Goal: Task Accomplishment & Management: Manage account settings

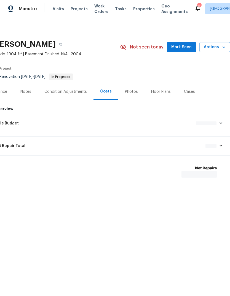
scroll to position [0, 82]
click at [186, 45] on span "Mark Seen" at bounding box center [181, 47] width 20 height 7
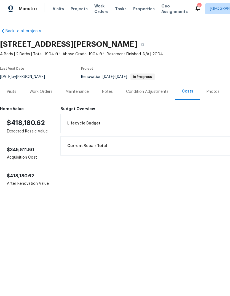
scroll to position [0, 0]
click at [47, 91] on div "Work Orders" at bounding box center [40, 92] width 23 height 6
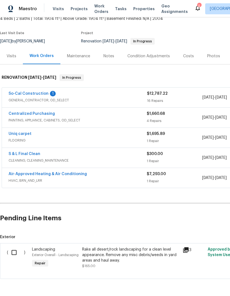
scroll to position [35, 0]
click at [12, 256] on input "checkbox" at bounding box center [16, 253] width 16 height 12
checkbox input "true"
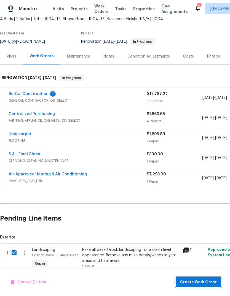
click at [194, 281] on span "Create Work Order" at bounding box center [198, 282] width 37 height 7
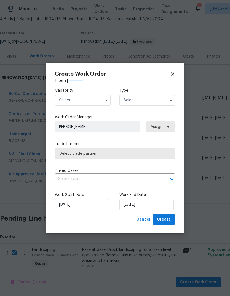
click at [97, 103] on input "text" at bounding box center [83, 100] width 56 height 11
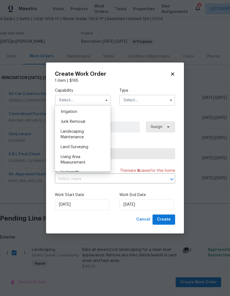
scroll to position [342, 0]
click at [76, 133] on span "Landscaping Maintenance" at bounding box center [72, 134] width 23 height 9
type input "Landscaping Maintenance"
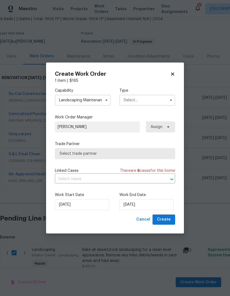
click at [154, 98] on input "text" at bounding box center [147, 100] width 56 height 11
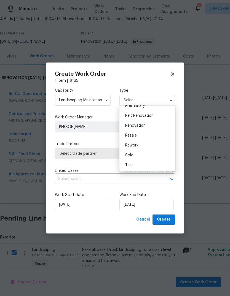
scroll to position [125, 0]
click at [138, 124] on span "Renovation" at bounding box center [135, 126] width 20 height 4
type input "Renovation"
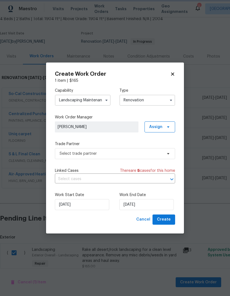
scroll to position [0, 0]
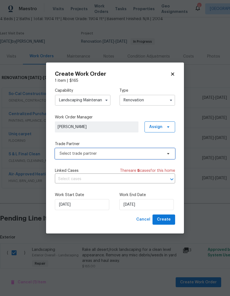
click at [172, 154] on span "Select trade partner" at bounding box center [115, 153] width 120 height 11
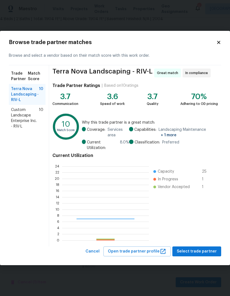
scroll to position [77, 87]
click at [218, 43] on icon at bounding box center [218, 42] width 3 height 3
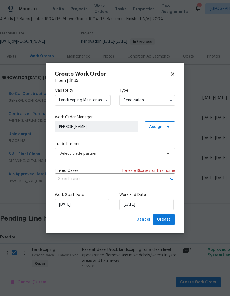
click at [91, 99] on input "Landscaping Maintenance" at bounding box center [83, 100] width 56 height 11
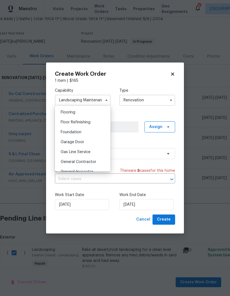
scroll to position [215, 0]
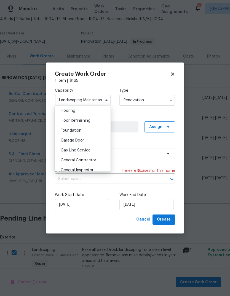
click at [84, 162] on div "General Contractor" at bounding box center [82, 160] width 53 height 10
type input "General Contractor"
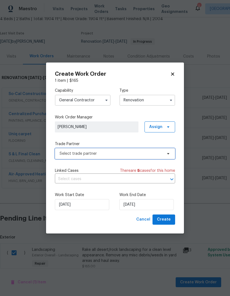
click at [165, 153] on span at bounding box center [167, 153] width 6 height 4
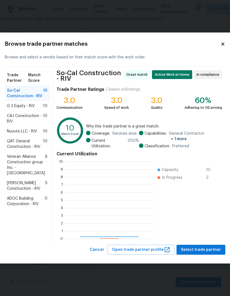
scroll to position [77, 87]
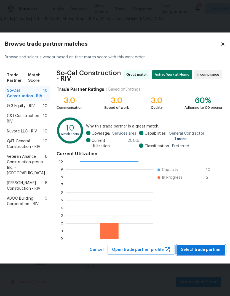
click at [196, 246] on span "Select trade partner" at bounding box center [201, 249] width 40 height 7
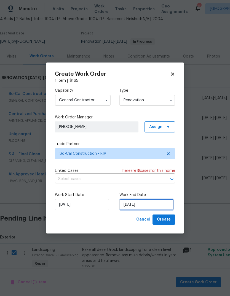
click at [134, 206] on input "[DATE]" at bounding box center [146, 204] width 54 height 11
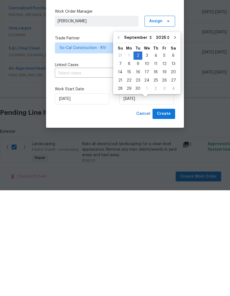
click at [153, 158] on div "4" at bounding box center [155, 162] width 9 height 8
type input "[DATE]"
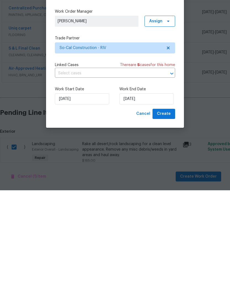
scroll to position [21, 0]
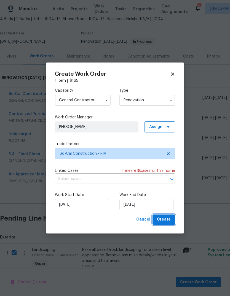
click at [163, 219] on span "Create" at bounding box center [164, 219] width 14 height 7
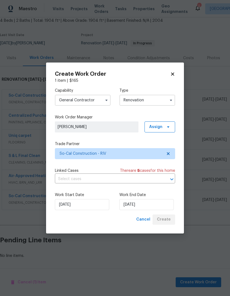
scroll to position [13, 0]
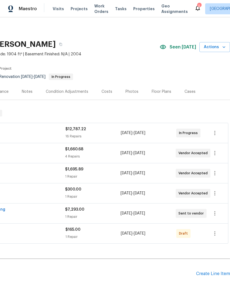
scroll to position [0, 82]
click at [219, 236] on button "button" at bounding box center [214, 233] width 13 height 13
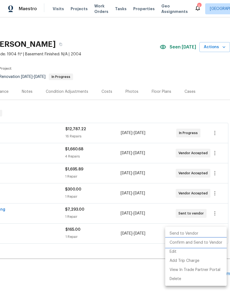
click at [191, 243] on li "Confirm and Send to Vendor" at bounding box center [195, 242] width 61 height 9
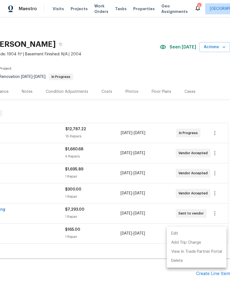
click at [130, 270] on div at bounding box center [115, 148] width 230 height 296
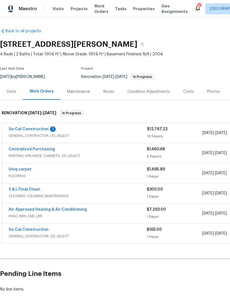
scroll to position [0, 0]
click at [31, 129] on link "So-Cal Construction" at bounding box center [29, 129] width 40 height 4
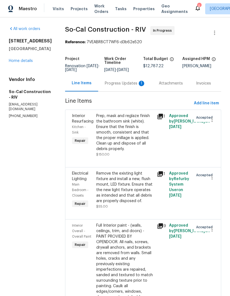
click at [122, 86] on div "Progress Updates 1" at bounding box center [125, 84] width 41 height 6
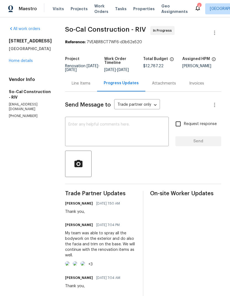
click at [23, 61] on link "Home details" at bounding box center [21, 61] width 24 height 4
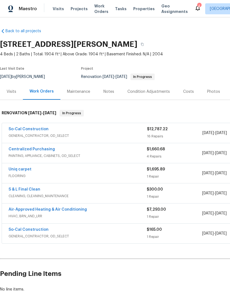
click at [108, 89] on div "Notes" at bounding box center [108, 92] width 11 height 6
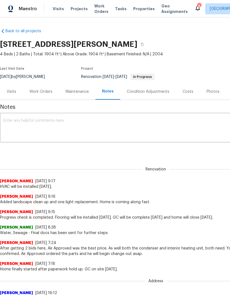
click at [33, 120] on textarea at bounding box center [155, 128] width 305 height 19
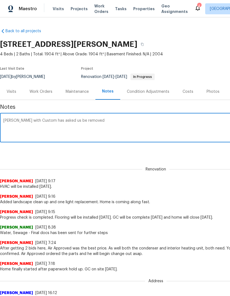
click at [59, 120] on textarea "[PERSON_NAME] with Custom has asked us be removec" at bounding box center [155, 128] width 305 height 19
click at [96, 123] on textarea "[PERSON_NAME] with Custom has asked to be removed" at bounding box center [155, 128] width 305 height 19
click at [97, 117] on div "[PERSON_NAME] with Custom has asked to be removed x ​" at bounding box center [155, 128] width 311 height 28
click at [99, 117] on div "[PERSON_NAME] with Custom has asked to be removed x ​" at bounding box center [155, 128] width 311 height 28
click at [109, 151] on div "Renovation (current) ce826c81-51ec-42fb-9fbd-7351075c9aaa ​ Add" at bounding box center [155, 151] width 311 height 10
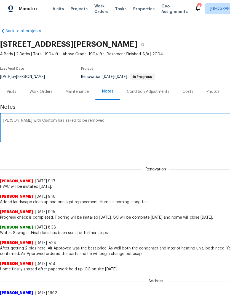
click at [162, 127] on textarea "[PERSON_NAME] with Custom has asked to be removed" at bounding box center [155, 128] width 305 height 19
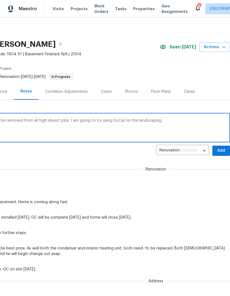
scroll to position [0, 82]
type textarea "[PERSON_NAME] with Custom has asked to be removed from all high desert jobs. I …"
click at [223, 150] on span "Add" at bounding box center [220, 150] width 9 height 7
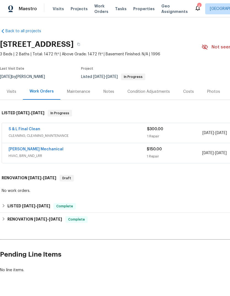
click at [63, 146] on div "Melendez Mechanical" at bounding box center [78, 149] width 138 height 7
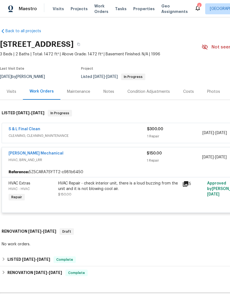
click at [85, 181] on div "HVAC Repair - check interior unit, there is a loud buzzing from the unit and it…" at bounding box center [118, 186] width 121 height 11
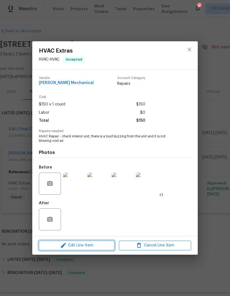
click at [88, 246] on span "Edit Line Item" at bounding box center [76, 245] width 72 height 7
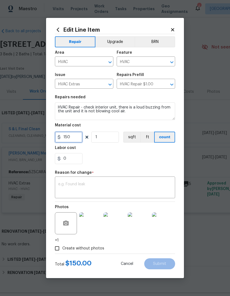
click at [76, 142] on input "150" at bounding box center [69, 137] width 28 height 11
click at [76, 141] on input "150" at bounding box center [69, 137] width 28 height 11
click at [78, 138] on input "150" at bounding box center [69, 137] width 28 height 11
click at [71, 141] on input "150" at bounding box center [69, 137] width 28 height 11
click at [70, 141] on input "150" at bounding box center [69, 137] width 28 height 11
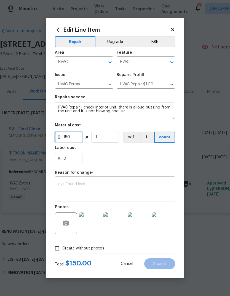
click at [75, 140] on input "150" at bounding box center [69, 137] width 28 height 11
type input "750"
click at [75, 184] on textarea at bounding box center [114, 188] width 113 height 12
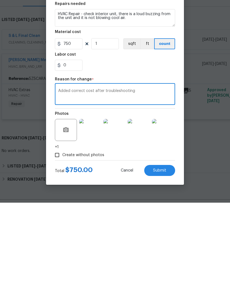
type textarea "Added correct cost after troubleshooting"
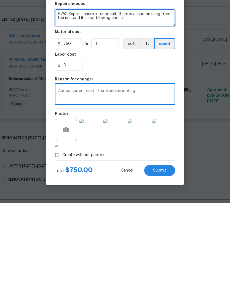
click at [142, 102] on textarea "HVAC Repair - check interior unit, there is a loud buzzing from the unit and it…" at bounding box center [115, 111] width 120 height 18
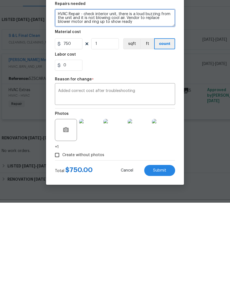
type textarea "HVAC Repair - check interior unit, there is a loud buzzing from the unit and it…"
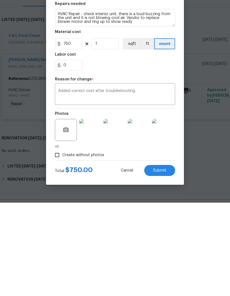
click at [125, 243] on div "Create without photos" at bounding box center [115, 248] width 120 height 10
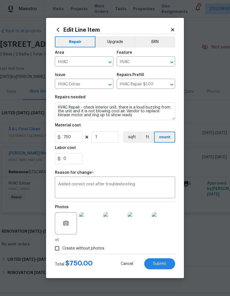
click at [164, 264] on span "Submit" at bounding box center [159, 264] width 13 height 4
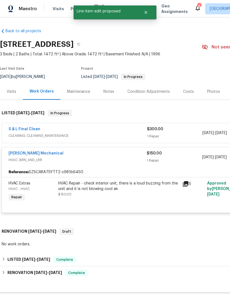
click at [36, 151] on link "Melendez Mechanical" at bounding box center [36, 153] width 55 height 4
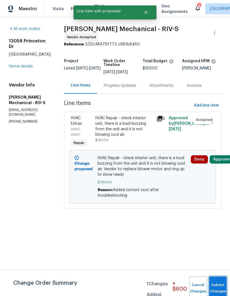
click at [220, 283] on button "Submit Changes" at bounding box center [218, 288] width 18 height 24
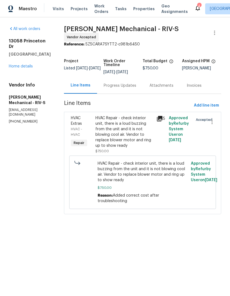
click at [24, 64] on link "Home details" at bounding box center [21, 66] width 24 height 4
